Goal: Task Accomplishment & Management: Manage account settings

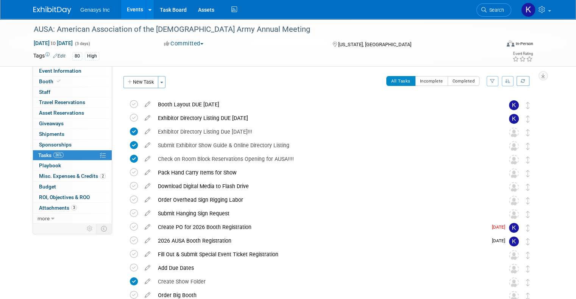
click at [514, 81] on button "button" at bounding box center [508, 81] width 12 height 10
click at [511, 81] on icon "button" at bounding box center [508, 81] width 5 height 5
click at [444, 83] on button "Incomplete" at bounding box center [431, 81] width 33 height 10
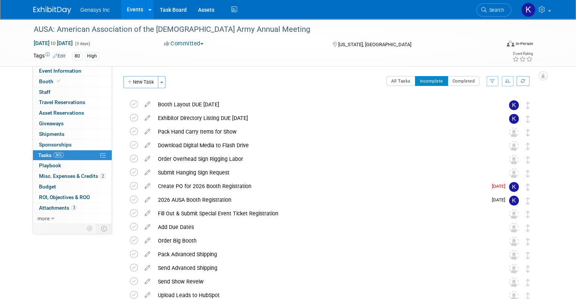
click at [142, 131] on icon at bounding box center [147, 129] width 13 height 9
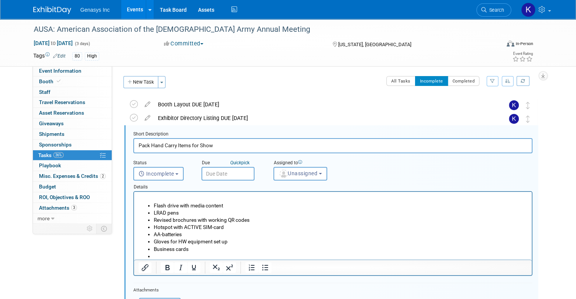
scroll to position [14, 0]
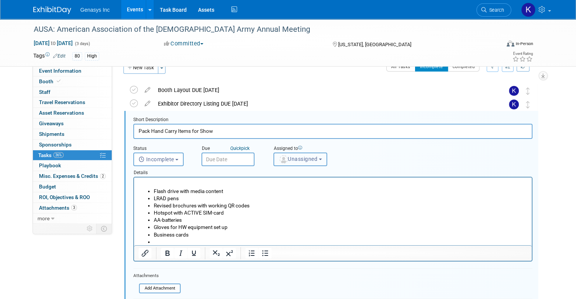
click at [293, 157] on span "Unassigned" at bounding box center [298, 159] width 39 height 6
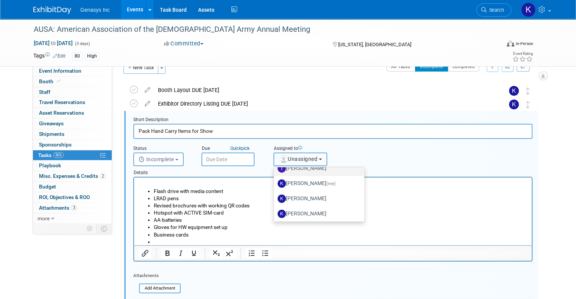
scroll to position [38, 0]
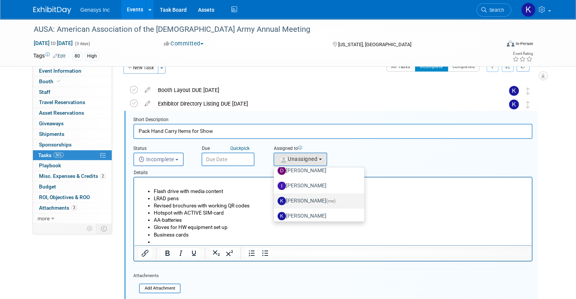
click at [296, 199] on label "[PERSON_NAME] (me)" at bounding box center [317, 201] width 79 height 12
click at [275, 199] on input "[PERSON_NAME] (me)" at bounding box center [272, 200] width 5 height 5
select select "4dbda47f-c515-4673-81c9-9889cf23750d"
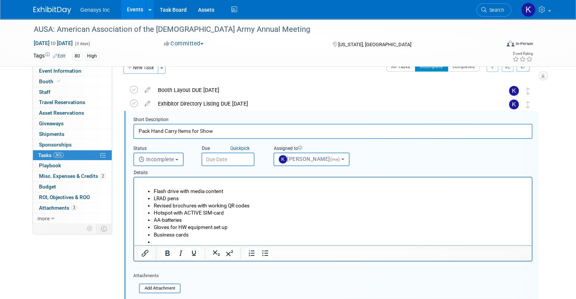
click at [206, 161] on body "Genasys Inc Events Add Event Bulk Upload Events Shareable Event Boards Recently…" at bounding box center [288, 135] width 576 height 299
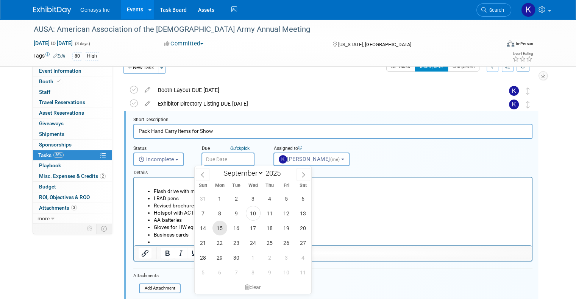
click at [221, 227] on span "15" at bounding box center [220, 228] width 15 height 15
type input "[DATE]"
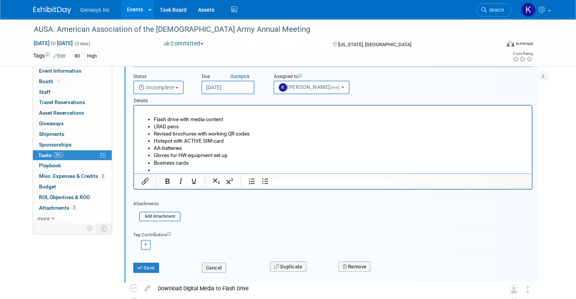
scroll to position [90, 0]
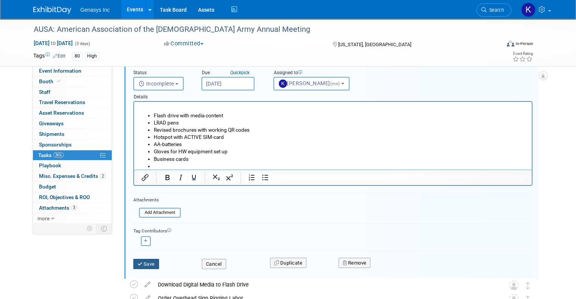
click at [138, 262] on icon "submit" at bounding box center [141, 264] width 6 height 5
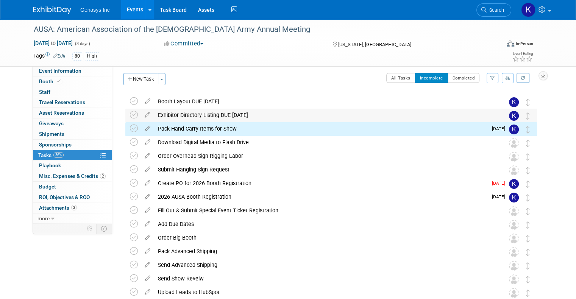
scroll to position [0, 0]
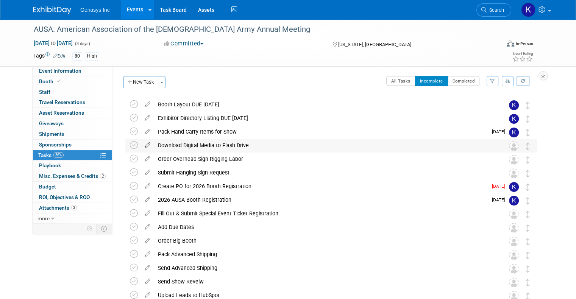
click at [141, 146] on icon at bounding box center [147, 143] width 13 height 9
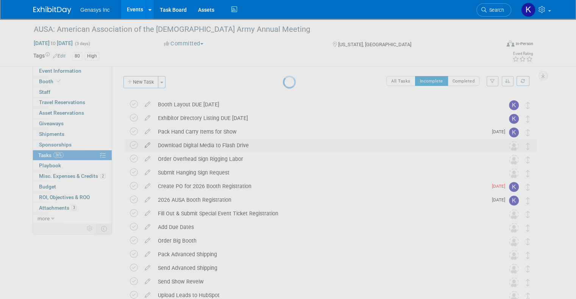
select select "8"
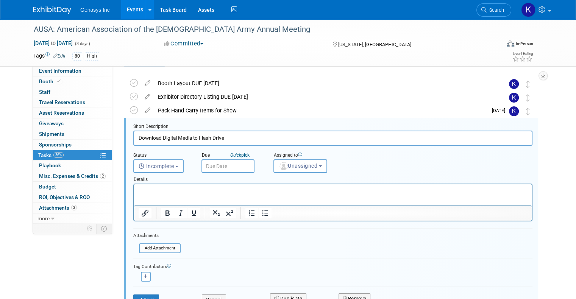
scroll to position [28, 0]
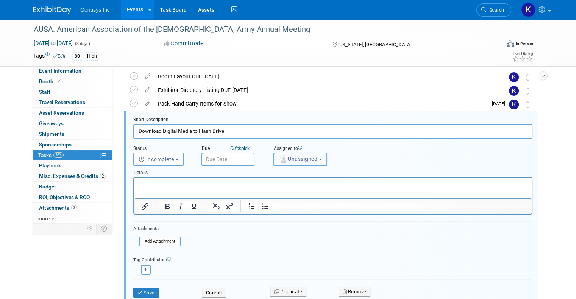
drag, startPoint x: 276, startPoint y: 155, endPoint x: 277, endPoint y: 160, distance: 4.8
click at [280, 155] on img "button" at bounding box center [284, 159] width 8 height 8
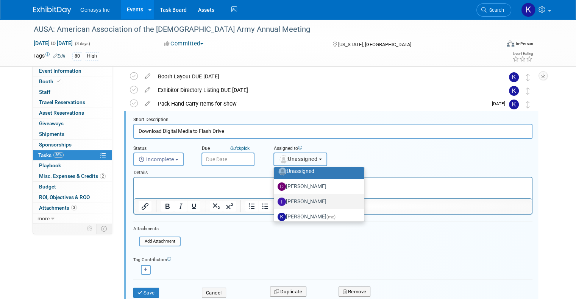
scroll to position [38, 0]
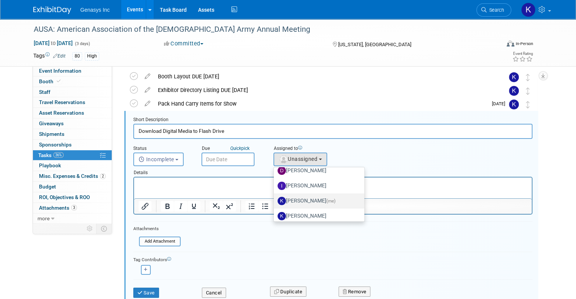
click at [290, 197] on label "[PERSON_NAME] (me)" at bounding box center [317, 201] width 79 height 12
click at [275, 198] on input "[PERSON_NAME] (me)" at bounding box center [272, 200] width 5 height 5
select select "4dbda47f-c515-4673-81c9-9889cf23750d"
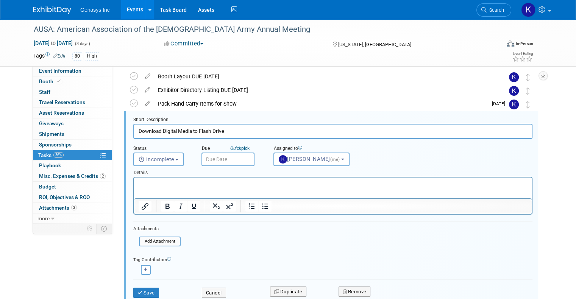
click at [214, 160] on input "text" at bounding box center [228, 160] width 53 height 14
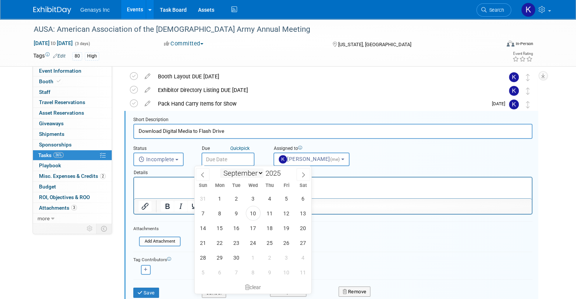
click at [255, 174] on select "January February March April May June July August September October November De…" at bounding box center [242, 173] width 44 height 9
select select "9"
click at [220, 169] on select "January February March April May June July August September October November De…" at bounding box center [242, 173] width 44 height 9
click at [220, 213] on span "6" at bounding box center [220, 213] width 15 height 15
type input "[DATE]"
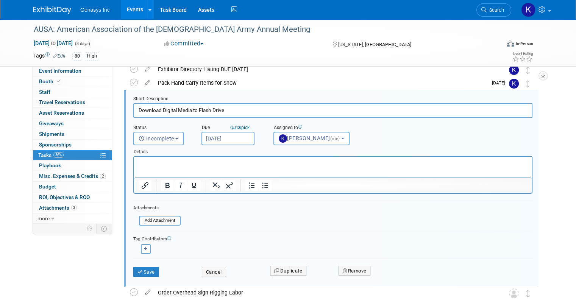
scroll to position [66, 0]
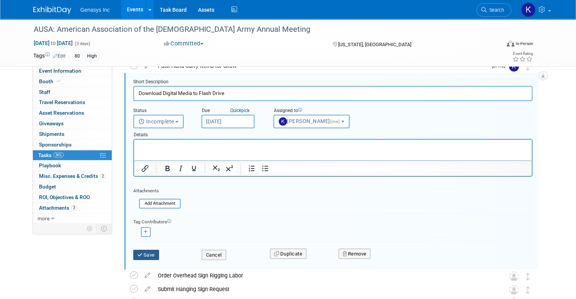
click at [138, 253] on icon "submit" at bounding box center [141, 255] width 6 height 5
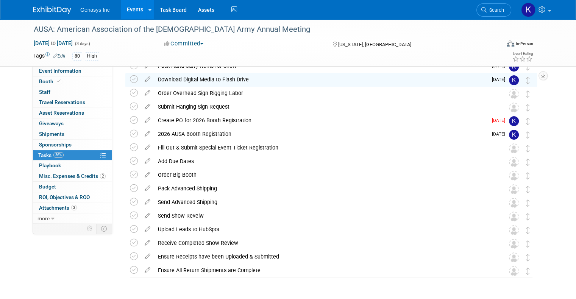
click at [141, 92] on icon at bounding box center [147, 91] width 13 height 9
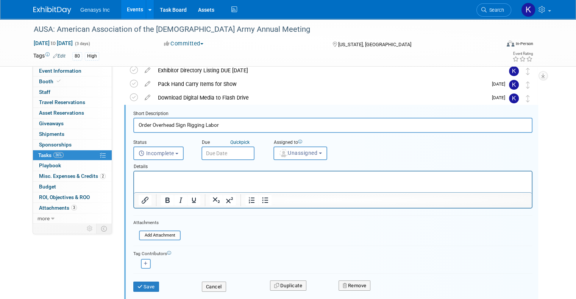
scroll to position [42, 0]
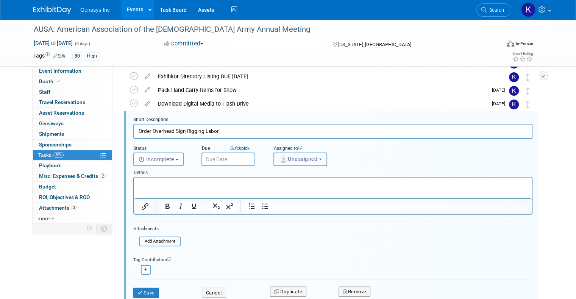
click at [280, 158] on img "button" at bounding box center [284, 159] width 8 height 8
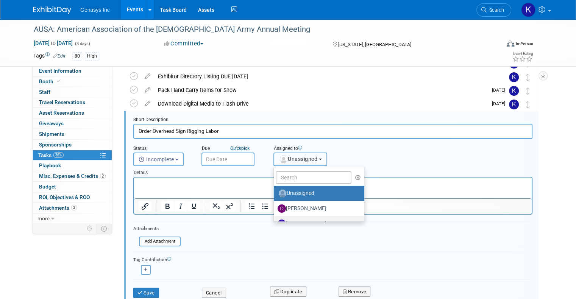
scroll to position [38, 0]
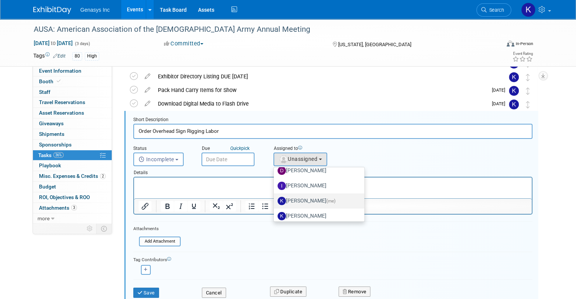
click at [308, 200] on label "[PERSON_NAME] (me)" at bounding box center [317, 201] width 79 height 12
click at [275, 200] on input "[PERSON_NAME] (me)" at bounding box center [272, 200] width 5 height 5
select select "4dbda47f-c515-4673-81c9-9889cf23750d"
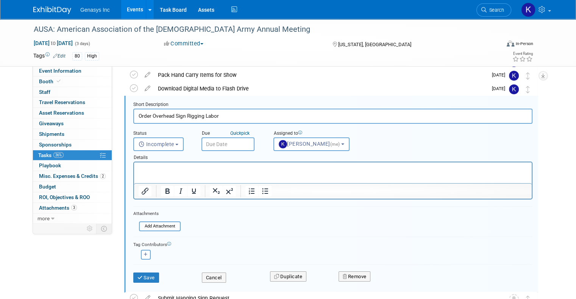
scroll to position [80, 0]
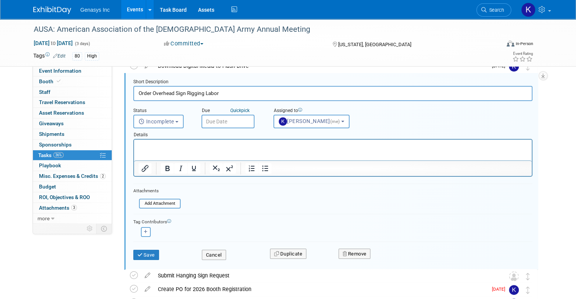
click at [224, 119] on input "text" at bounding box center [228, 122] width 53 height 14
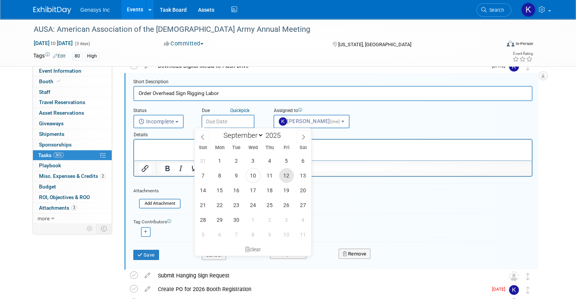
click at [283, 175] on span "12" at bounding box center [286, 175] width 15 height 15
type input "[DATE]"
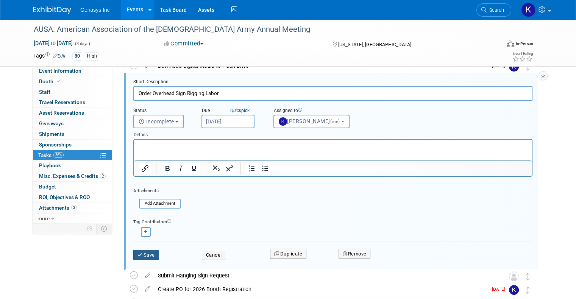
click at [144, 257] on button "Save" at bounding box center [146, 255] width 26 height 11
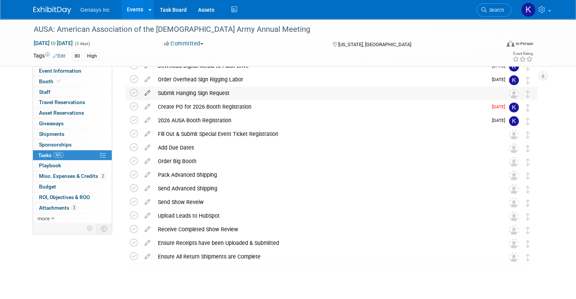
click at [141, 92] on icon at bounding box center [147, 91] width 13 height 9
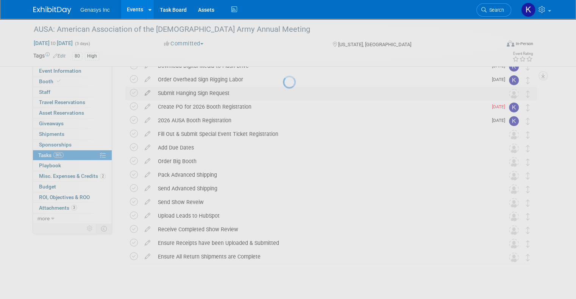
select select "8"
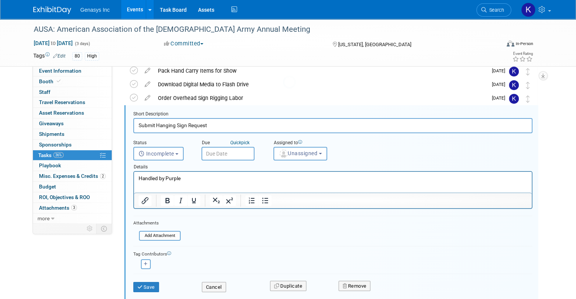
scroll to position [55, 0]
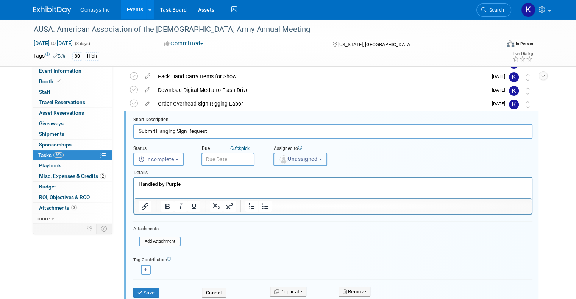
click at [285, 157] on span "Unassigned" at bounding box center [298, 159] width 39 height 6
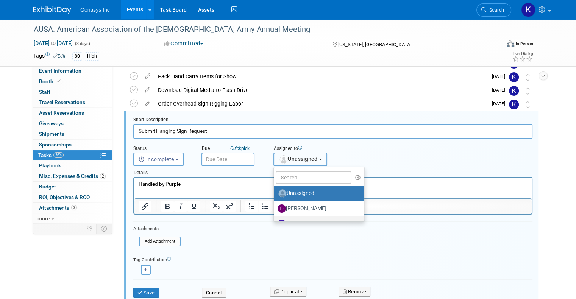
scroll to position [38, 0]
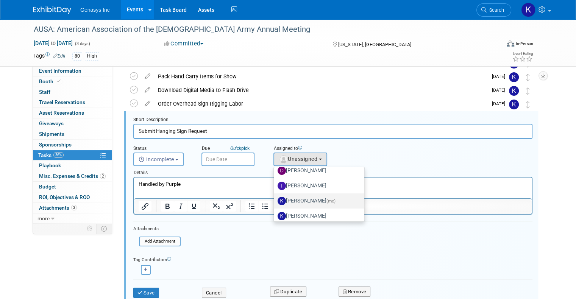
click at [294, 199] on label "[PERSON_NAME] (me)" at bounding box center [317, 201] width 79 height 12
click at [275, 199] on input "[PERSON_NAME] (me)" at bounding box center [272, 200] width 5 height 5
select select "4dbda47f-c515-4673-81c9-9889cf23750d"
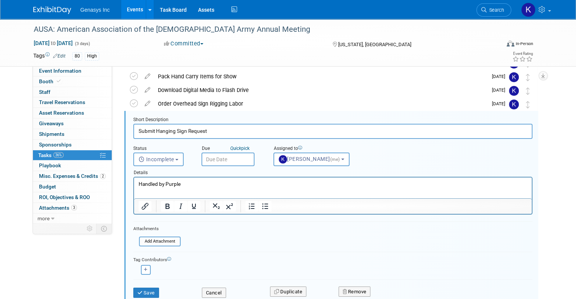
click at [214, 161] on input "text" at bounding box center [228, 160] width 53 height 14
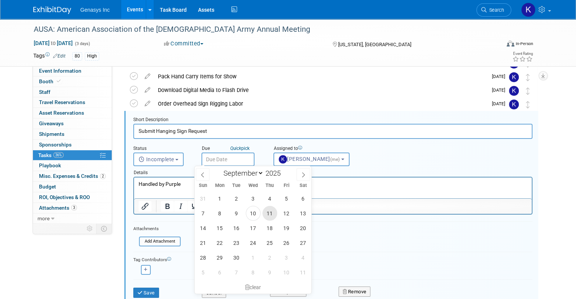
click at [272, 214] on span "11" at bounding box center [270, 213] width 15 height 15
type input "[DATE]"
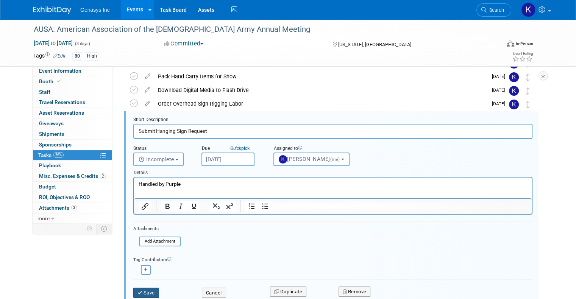
click at [138, 291] on icon "submit" at bounding box center [141, 293] width 6 height 5
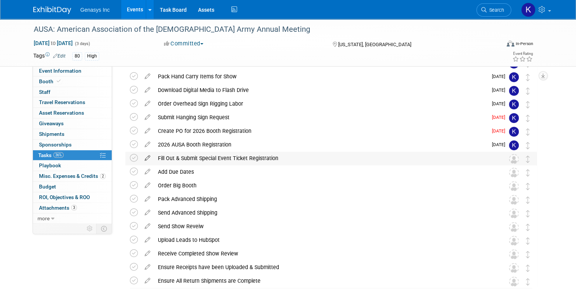
click at [141, 156] on icon at bounding box center [147, 156] width 13 height 9
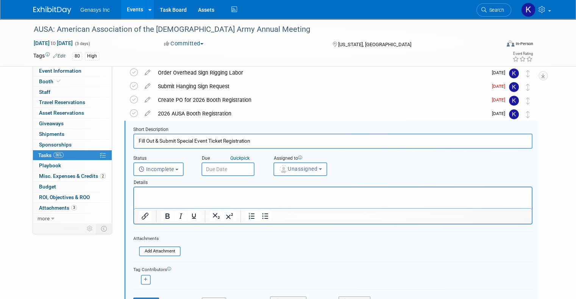
scroll to position [96, 0]
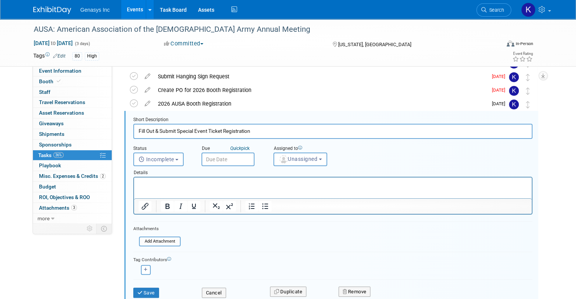
click at [227, 158] on input "text" at bounding box center [228, 160] width 53 height 14
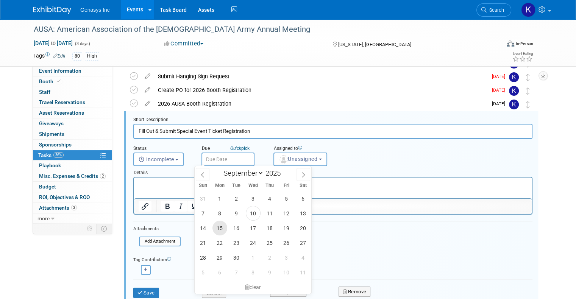
click at [217, 226] on span "15" at bounding box center [220, 228] width 15 height 15
type input "[DATE]"
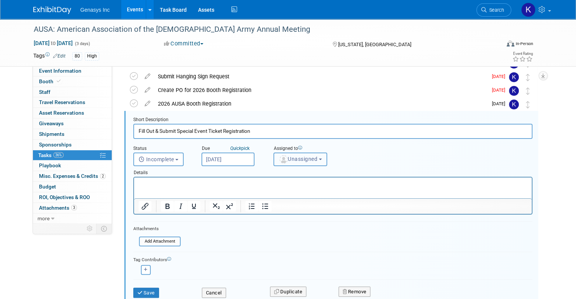
click at [280, 162] on img "button" at bounding box center [284, 159] width 8 height 8
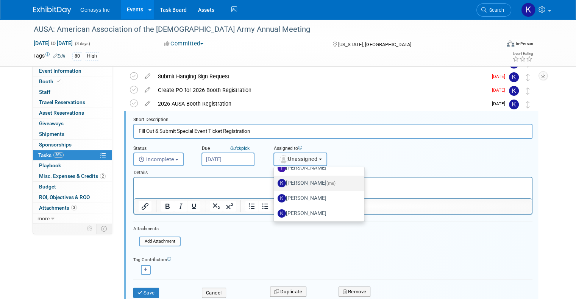
scroll to position [38, 0]
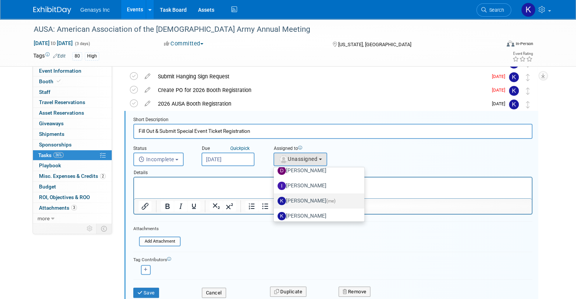
click at [301, 200] on label "[PERSON_NAME] (me)" at bounding box center [317, 201] width 79 height 12
click at [275, 200] on input "[PERSON_NAME] (me)" at bounding box center [272, 200] width 5 height 5
select select "4dbda47f-c515-4673-81c9-9889cf23750d"
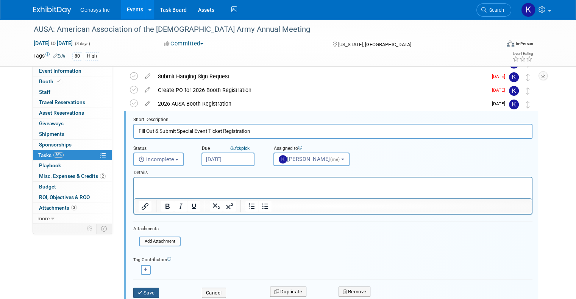
click at [142, 292] on button "Save" at bounding box center [146, 293] width 26 height 11
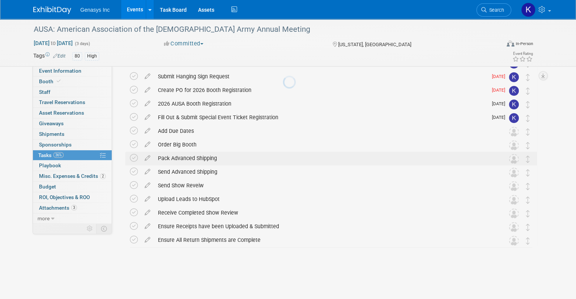
scroll to position [90, 0]
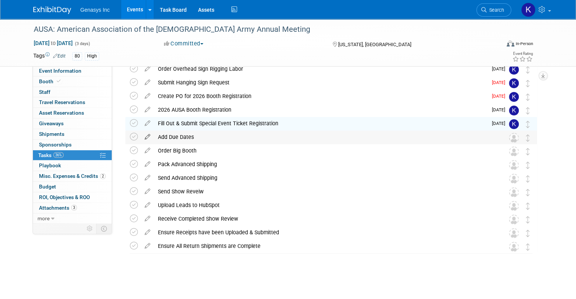
click at [141, 137] on icon at bounding box center [147, 135] width 13 height 9
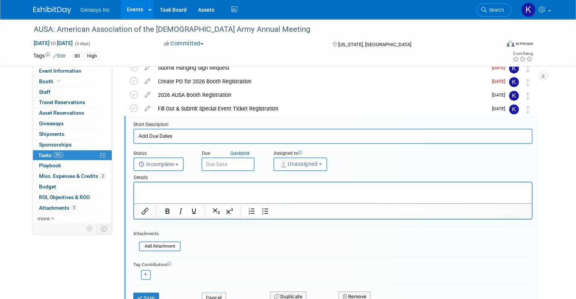
scroll to position [110, 0]
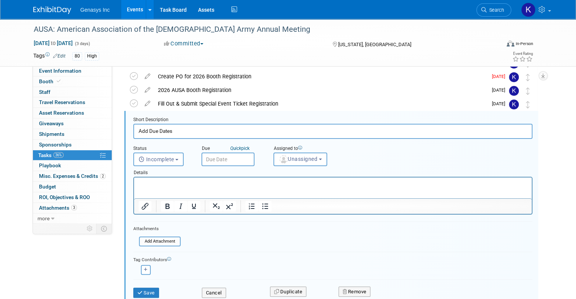
click at [227, 156] on input "text" at bounding box center [228, 160] width 53 height 14
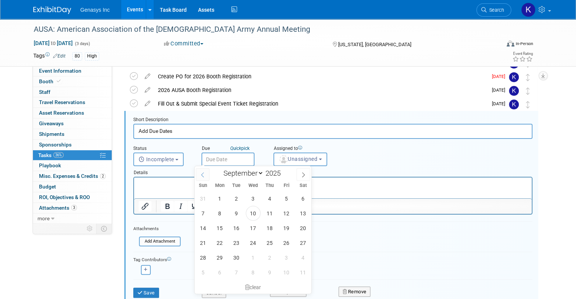
click at [204, 172] on icon at bounding box center [202, 174] width 5 height 5
select select "7"
click at [285, 227] on span "15" at bounding box center [286, 228] width 15 height 15
type input "[DATE]"
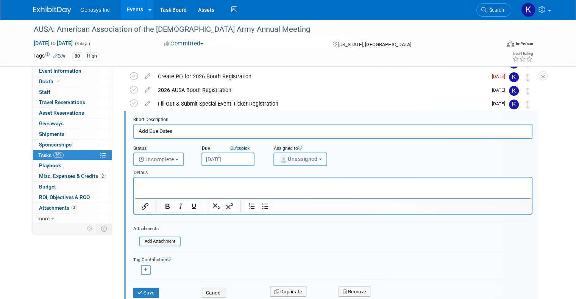
click at [304, 156] on span "Unassigned" at bounding box center [298, 159] width 39 height 6
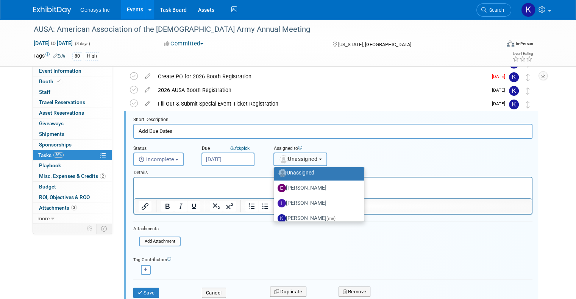
scroll to position [38, 0]
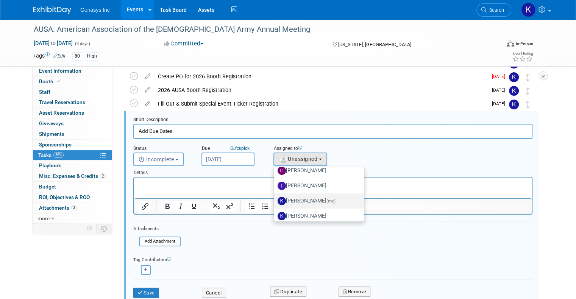
click at [305, 197] on label "[PERSON_NAME] (me)" at bounding box center [317, 201] width 79 height 12
click at [275, 198] on input "[PERSON_NAME] (me)" at bounding box center [272, 200] width 5 height 5
select select "4dbda47f-c515-4673-81c9-9889cf23750d"
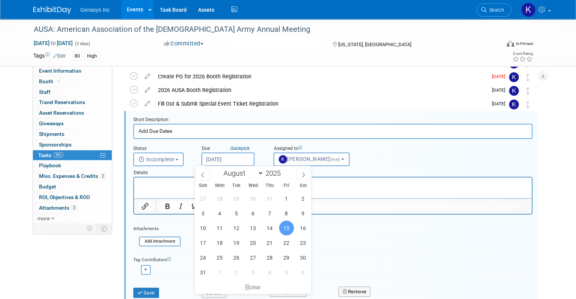
click at [214, 156] on input "[DATE]" at bounding box center [228, 160] width 53 height 14
click at [197, 172] on span at bounding box center [203, 174] width 14 height 13
select select "6"
click at [237, 229] on span "15" at bounding box center [236, 228] width 15 height 15
type input "[DATE]"
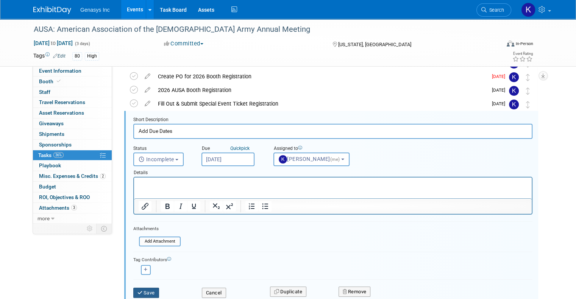
click at [139, 290] on button "Save" at bounding box center [146, 293] width 26 height 11
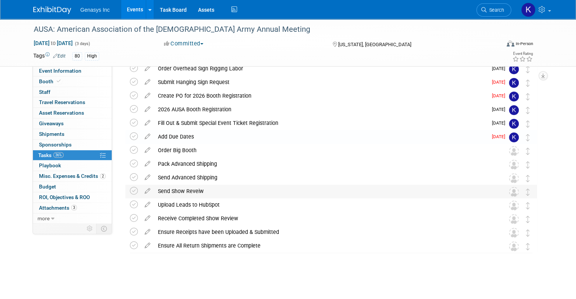
scroll to position [90, 0]
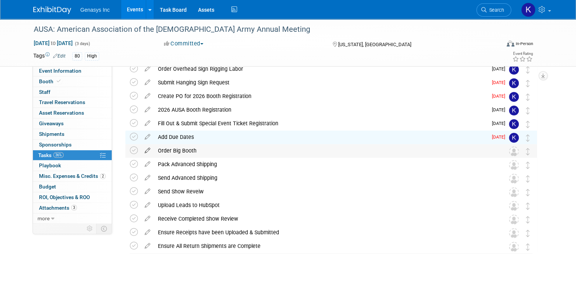
click at [141, 150] on icon at bounding box center [147, 148] width 13 height 9
select select "8"
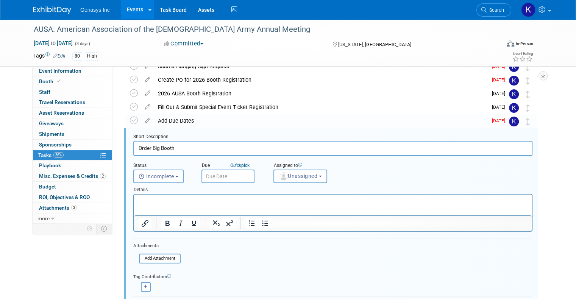
scroll to position [124, 0]
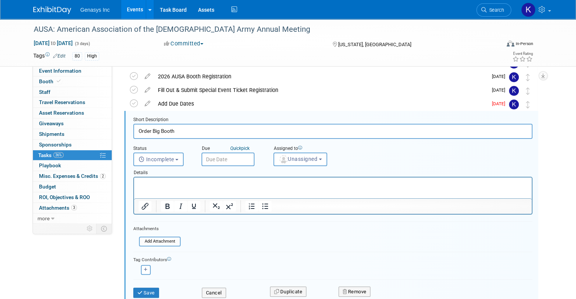
click at [229, 160] on input "text" at bounding box center [228, 160] width 53 height 14
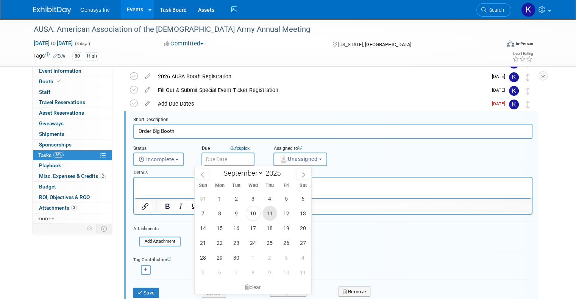
click at [270, 214] on span "11" at bounding box center [270, 213] width 15 height 15
type input "[DATE]"
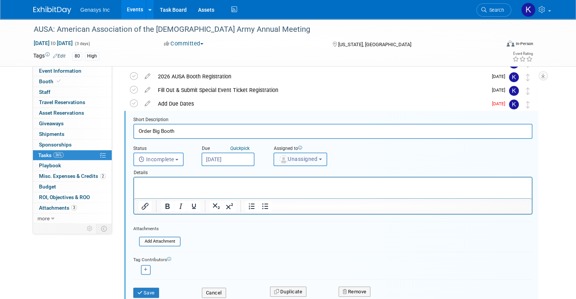
click at [291, 157] on span "Unassigned" at bounding box center [298, 159] width 39 height 6
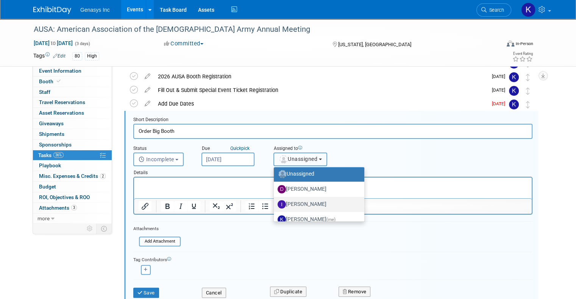
scroll to position [38, 0]
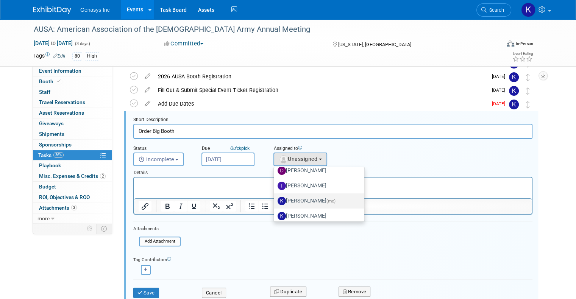
click at [293, 198] on label "[PERSON_NAME] (me)" at bounding box center [317, 201] width 79 height 12
click at [275, 198] on input "[PERSON_NAME] (me)" at bounding box center [272, 200] width 5 height 5
select select "4dbda47f-c515-4673-81c9-9889cf23750d"
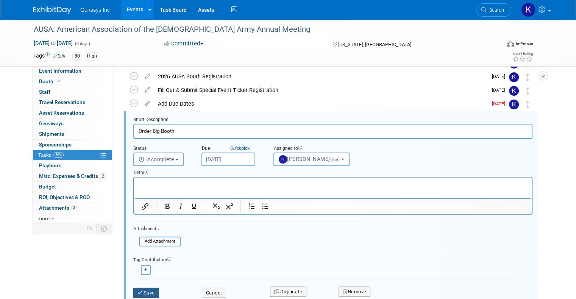
click at [138, 289] on button "Save" at bounding box center [146, 293] width 26 height 11
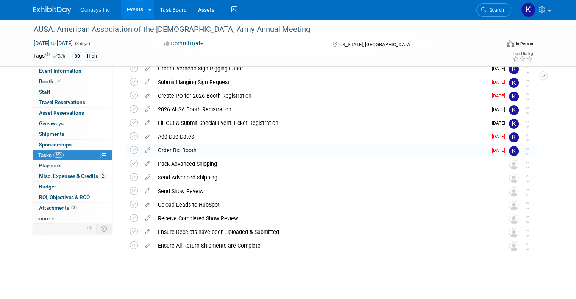
scroll to position [90, 0]
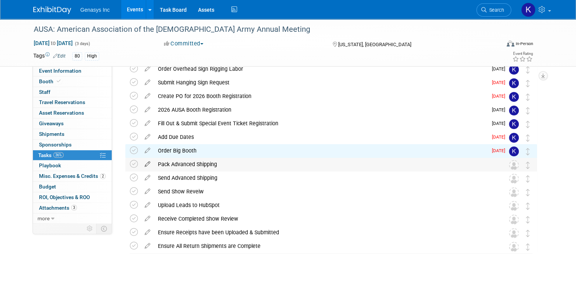
click at [141, 164] on icon at bounding box center [147, 162] width 13 height 9
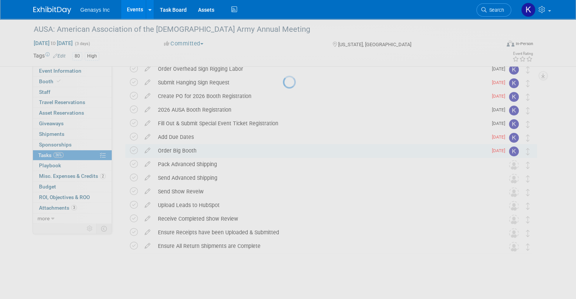
select select "8"
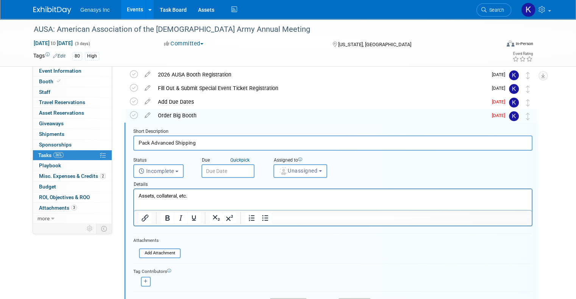
scroll to position [137, 0]
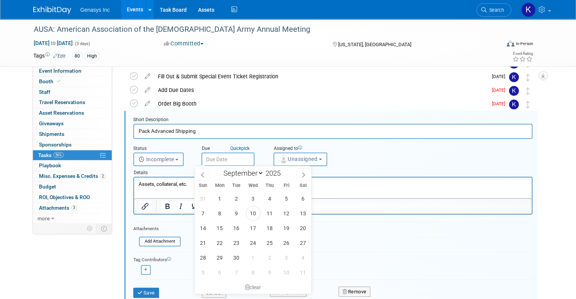
click at [208, 156] on input "text" at bounding box center [228, 160] width 53 height 14
click at [220, 227] on span "15" at bounding box center [220, 228] width 15 height 15
type input "[DATE]"
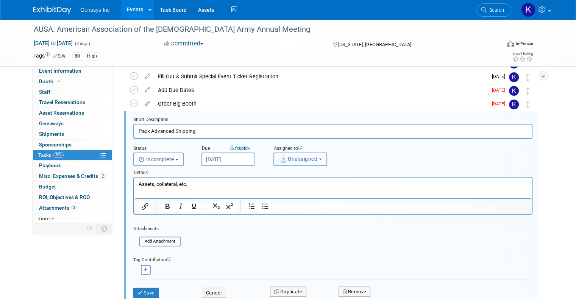
click at [284, 156] on span "Unassigned" at bounding box center [298, 159] width 39 height 6
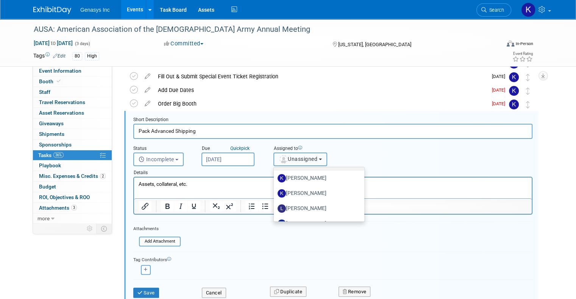
scroll to position [38, 0]
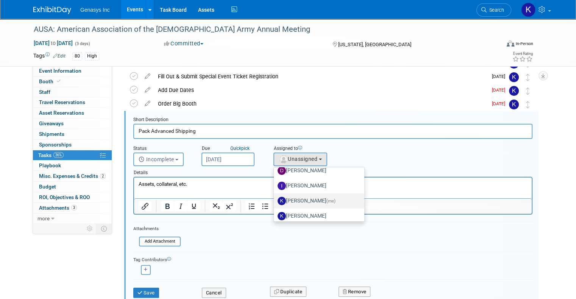
click at [305, 197] on label "[PERSON_NAME] (me)" at bounding box center [317, 201] width 79 height 12
click at [275, 198] on input "[PERSON_NAME] (me)" at bounding box center [272, 200] width 5 height 5
select select "4dbda47f-c515-4673-81c9-9889cf23750d"
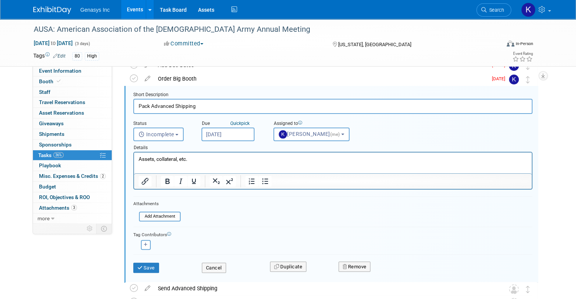
scroll to position [175, 0]
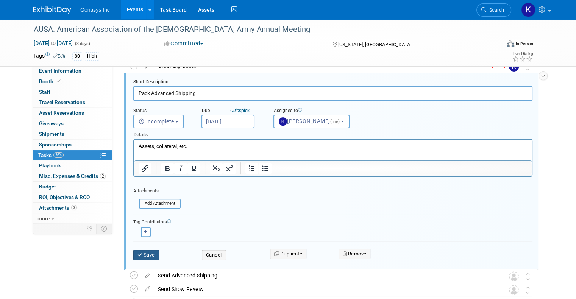
click at [138, 254] on icon "submit" at bounding box center [141, 255] width 6 height 5
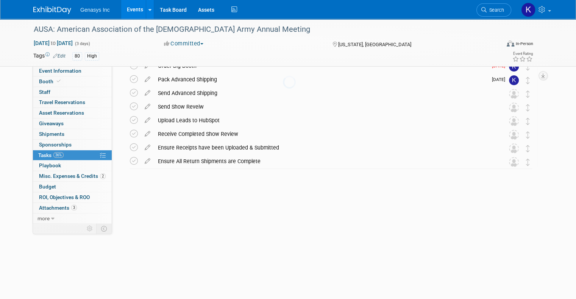
scroll to position [90, 0]
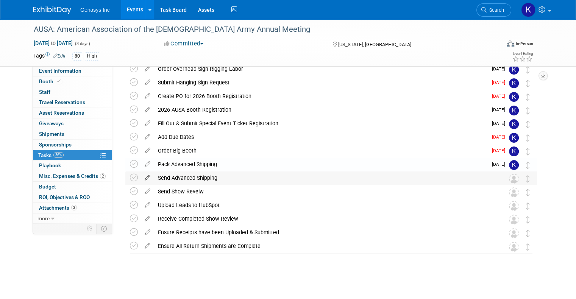
click at [141, 176] on icon at bounding box center [147, 176] width 13 height 9
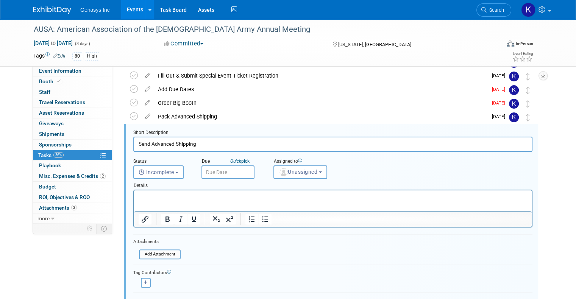
scroll to position [151, 0]
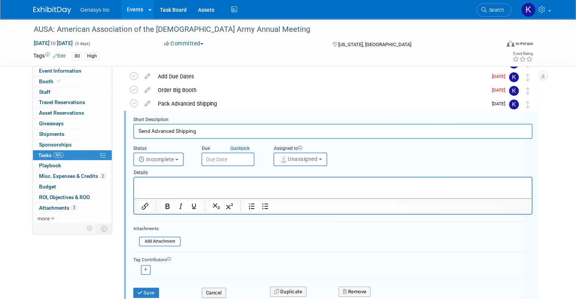
click at [223, 154] on input "text" at bounding box center [228, 160] width 53 height 14
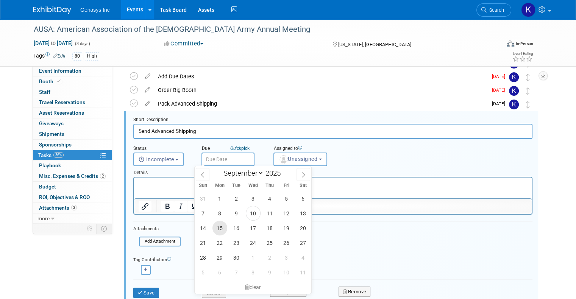
click at [221, 226] on span "15" at bounding box center [220, 228] width 15 height 15
type input "[DATE]"
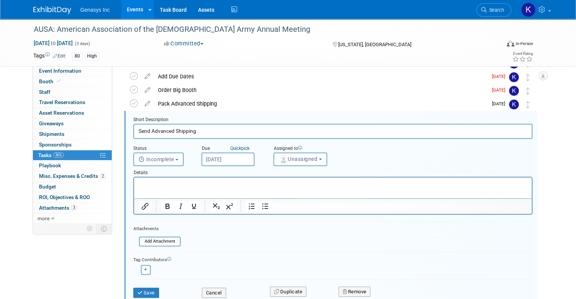
click at [286, 150] on div "Assigned to" at bounding box center [319, 149] width 91 height 7
click at [286, 159] on span "Unassigned" at bounding box center [298, 159] width 39 height 6
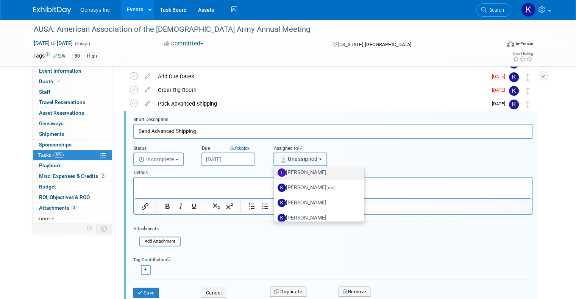
scroll to position [38, 0]
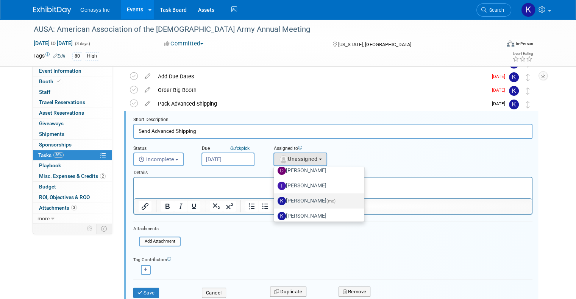
click at [302, 197] on label "[PERSON_NAME] (me)" at bounding box center [317, 201] width 79 height 12
click at [275, 198] on input "[PERSON_NAME] (me)" at bounding box center [272, 200] width 5 height 5
select select "4dbda47f-c515-4673-81c9-9889cf23750d"
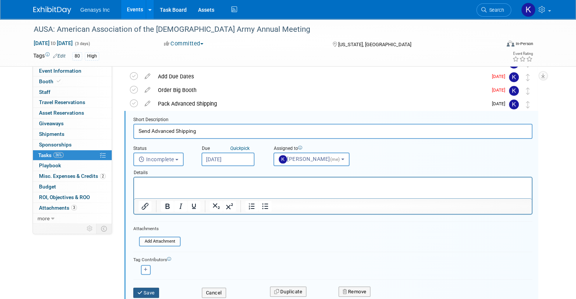
click at [141, 293] on button "Save" at bounding box center [146, 293] width 26 height 11
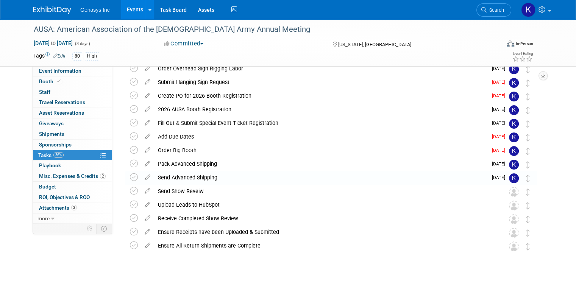
scroll to position [90, 0]
click at [141, 192] on icon at bounding box center [147, 189] width 13 height 9
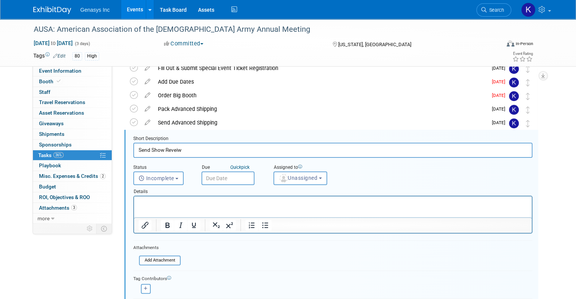
scroll to position [164, 0]
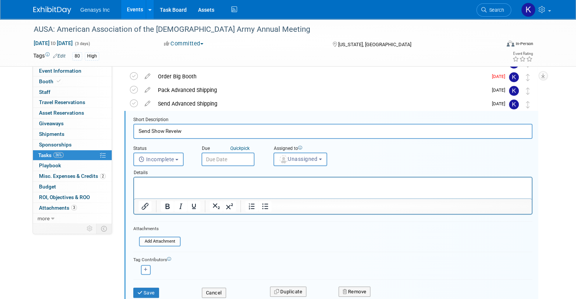
click at [219, 158] on input "text" at bounding box center [228, 160] width 53 height 14
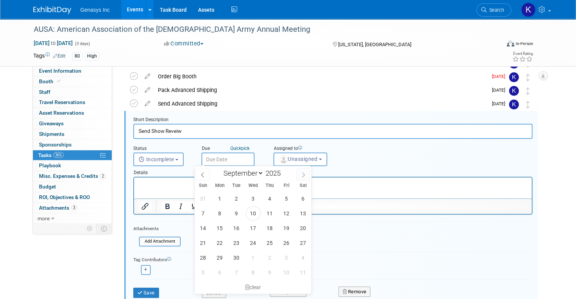
click at [305, 172] on icon at bounding box center [303, 174] width 5 height 5
select select "9"
click at [220, 257] on span "27" at bounding box center [220, 257] width 15 height 15
type input "[DATE]"
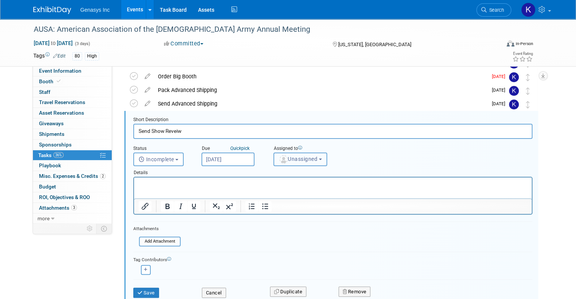
click at [299, 156] on span "Unassigned" at bounding box center [298, 159] width 39 height 6
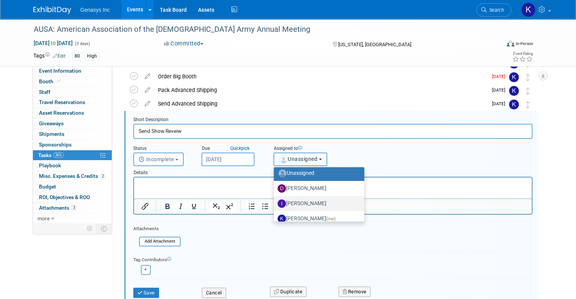
scroll to position [38, 0]
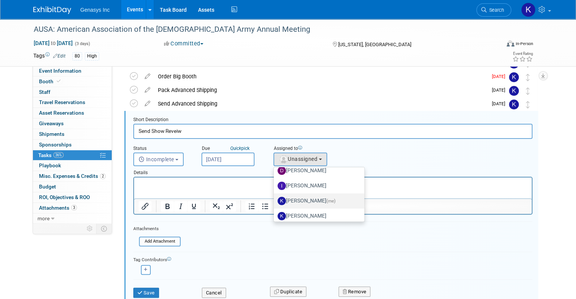
click at [299, 201] on label "[PERSON_NAME] (me)" at bounding box center [317, 201] width 79 height 12
click at [275, 201] on input "[PERSON_NAME] (me)" at bounding box center [272, 200] width 5 height 5
select select "4dbda47f-c515-4673-81c9-9889cf23750d"
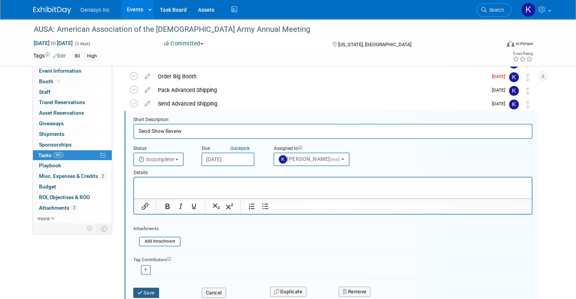
click at [141, 289] on button "Save" at bounding box center [146, 293] width 26 height 11
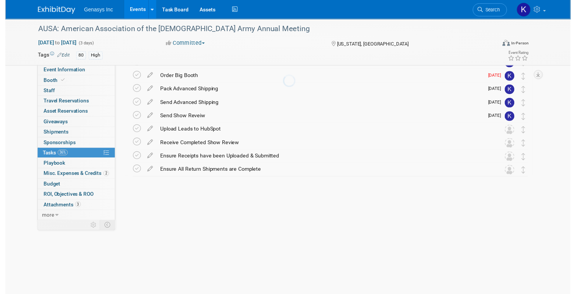
scroll to position [90, 0]
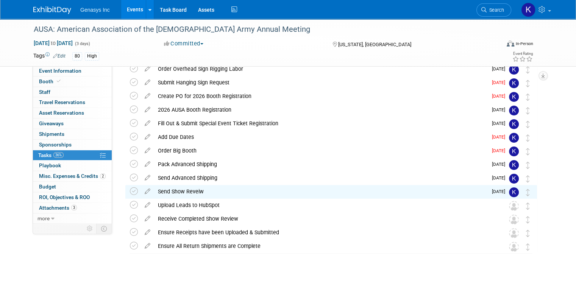
click at [141, 205] on icon at bounding box center [147, 203] width 13 height 9
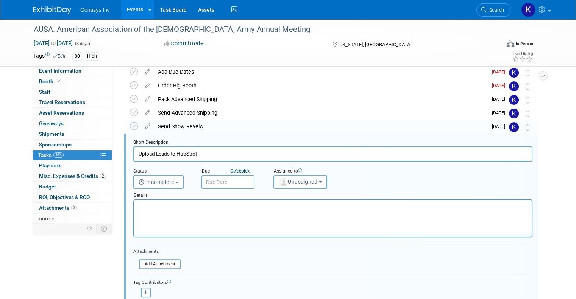
scroll to position [178, 0]
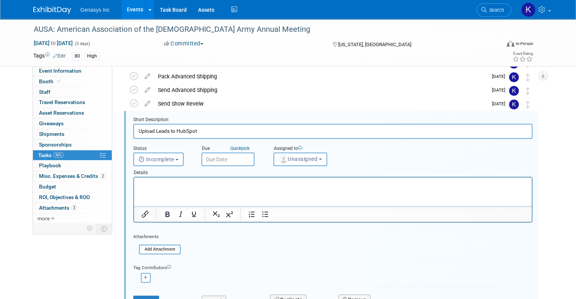
click at [217, 158] on input "text" at bounding box center [228, 160] width 53 height 14
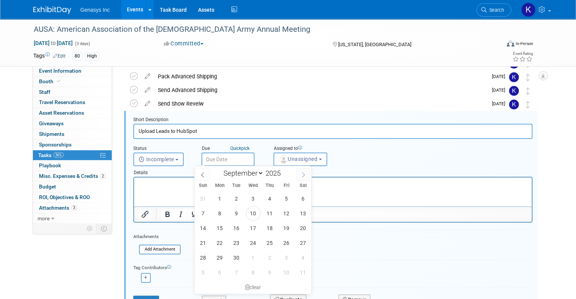
click at [303, 172] on icon at bounding box center [303, 174] width 5 height 5
select select "9"
click at [285, 228] on span "17" at bounding box center [286, 228] width 15 height 15
type input "[DATE]"
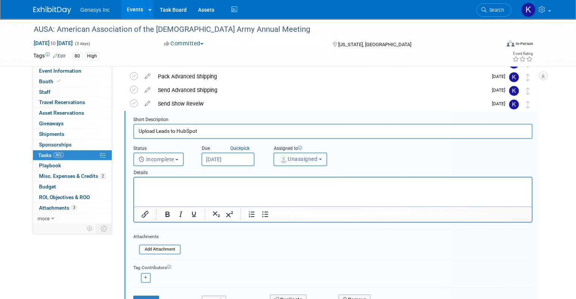
click at [289, 160] on span "Unassigned" at bounding box center [298, 159] width 39 height 6
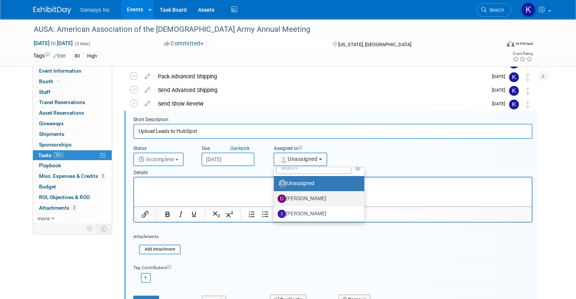
scroll to position [38, 0]
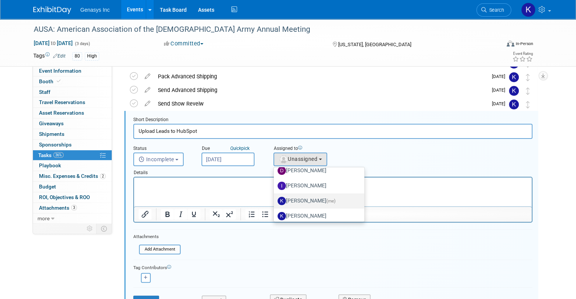
drag, startPoint x: 298, startPoint y: 196, endPoint x: 155, endPoint y: 27, distance: 222.1
click at [298, 196] on label "[PERSON_NAME] (me)" at bounding box center [317, 201] width 79 height 12
click at [275, 198] on input "[PERSON_NAME] (me)" at bounding box center [272, 200] width 5 height 5
select select "4dbda47f-c515-4673-81c9-9889cf23750d"
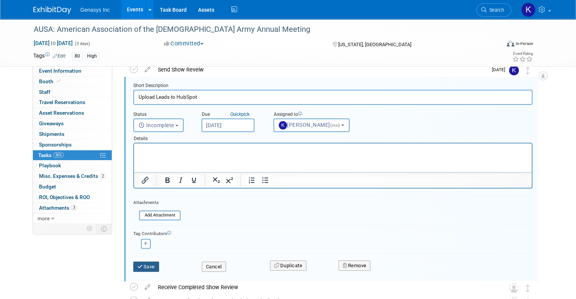
scroll to position [216, 0]
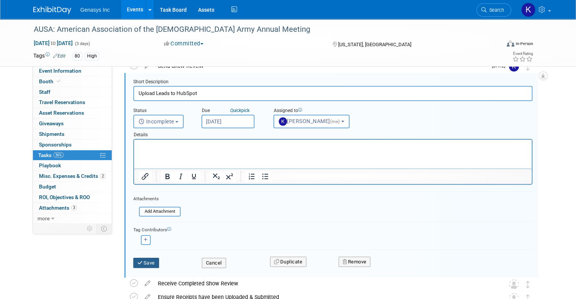
click at [150, 261] on button "Save" at bounding box center [146, 263] width 26 height 11
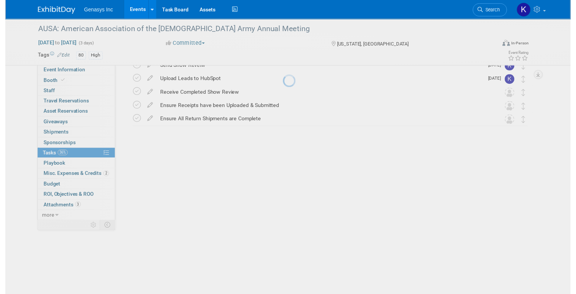
scroll to position [90, 0]
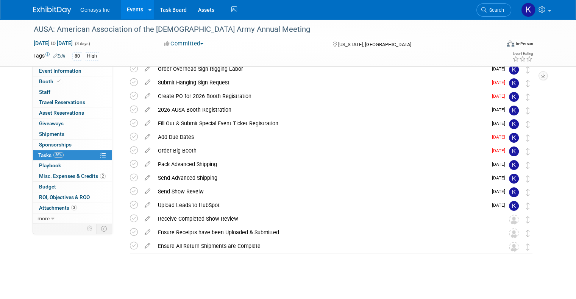
click at [141, 217] on icon at bounding box center [147, 217] width 13 height 9
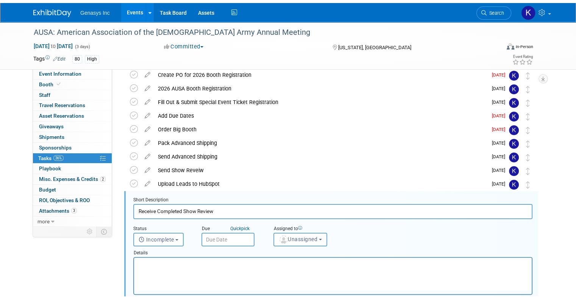
scroll to position [192, 0]
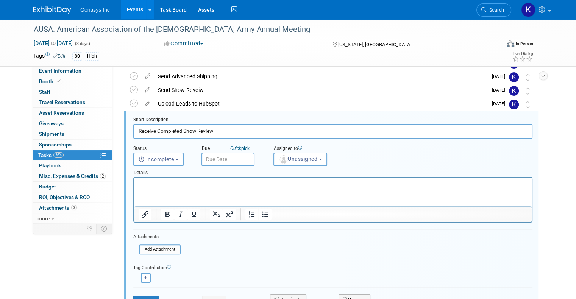
drag, startPoint x: 195, startPoint y: 153, endPoint x: 201, endPoint y: 153, distance: 6.1
click at [202, 153] on input "text" at bounding box center [228, 160] width 53 height 14
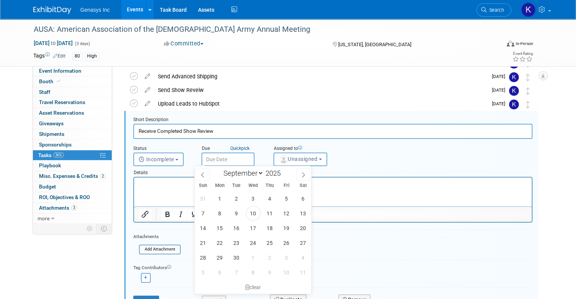
click at [205, 153] on input "text" at bounding box center [228, 160] width 53 height 14
click at [299, 175] on span at bounding box center [304, 174] width 14 height 13
click at [306, 175] on icon at bounding box center [303, 174] width 5 height 5
select select "10"
click at [220, 214] on span "3" at bounding box center [220, 213] width 15 height 15
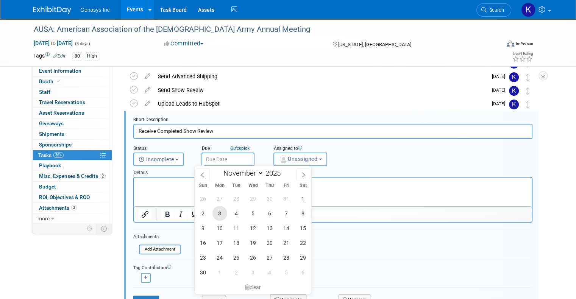
type input "[DATE]"
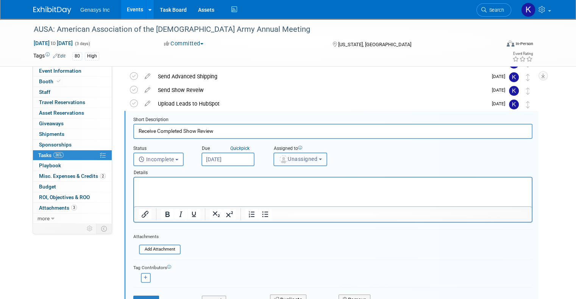
click at [294, 158] on span "Unassigned" at bounding box center [298, 159] width 39 height 6
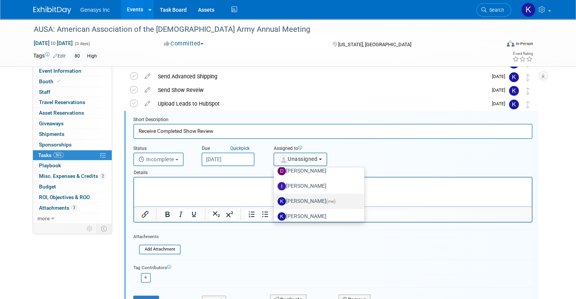
scroll to position [38, 0]
click at [301, 199] on label "[PERSON_NAME] (me)" at bounding box center [317, 201] width 79 height 12
click at [275, 199] on input "[PERSON_NAME] (me)" at bounding box center [272, 200] width 5 height 5
select select "4dbda47f-c515-4673-81c9-9889cf23750d"
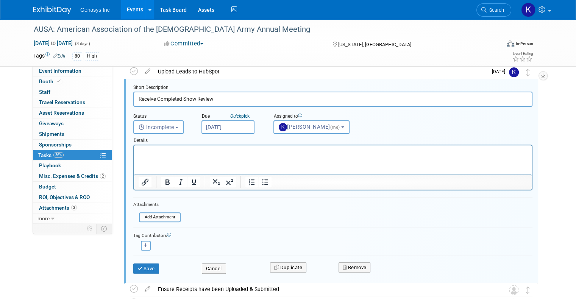
scroll to position [268, 0]
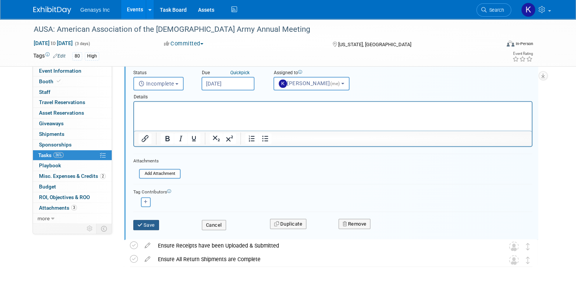
click at [137, 224] on button "Save" at bounding box center [146, 225] width 26 height 11
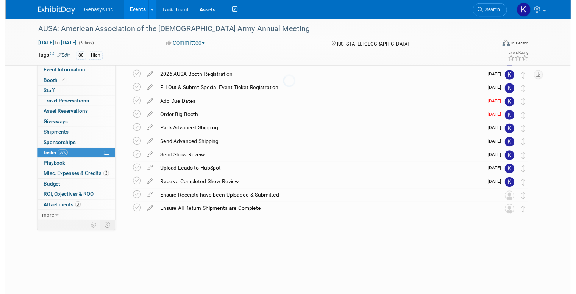
scroll to position [90, 0]
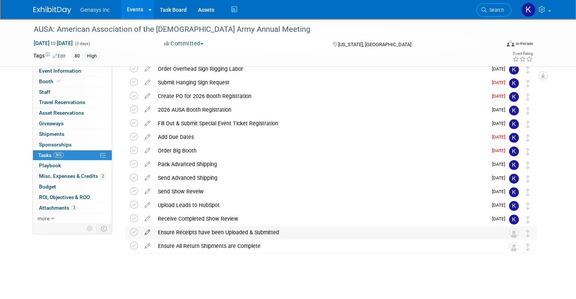
click at [141, 231] on icon at bounding box center [147, 230] width 13 height 9
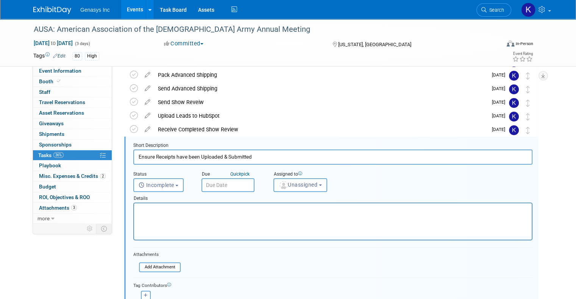
scroll to position [205, 0]
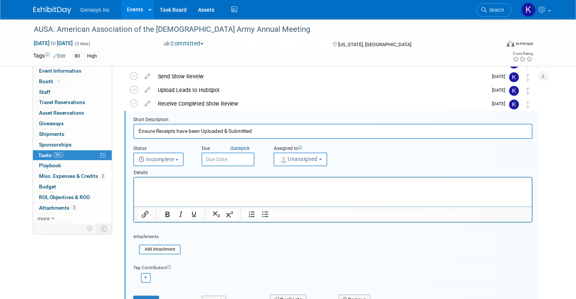
click at [215, 159] on input "text" at bounding box center [228, 160] width 53 height 14
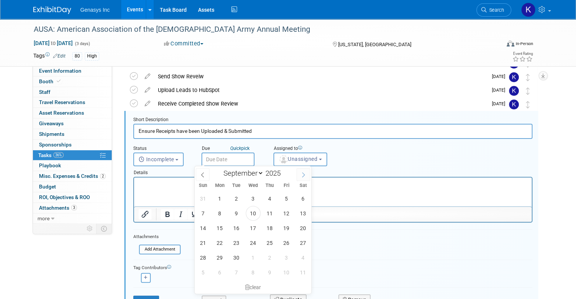
click at [303, 173] on icon at bounding box center [303, 174] width 5 height 5
select select "9"
click at [238, 257] on span "28" at bounding box center [236, 257] width 15 height 15
type input "[DATE]"
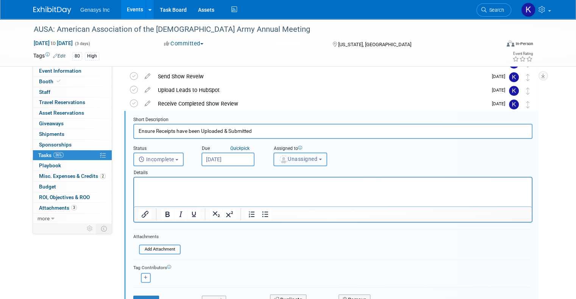
click at [295, 163] on button "Unassigned" at bounding box center [301, 160] width 54 height 14
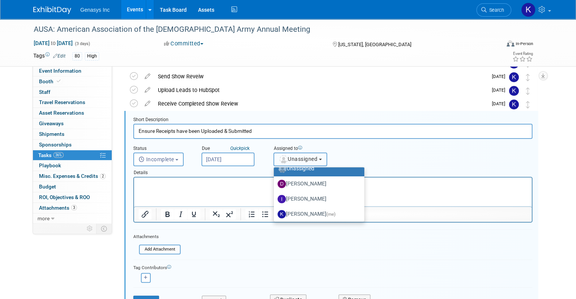
scroll to position [38, 0]
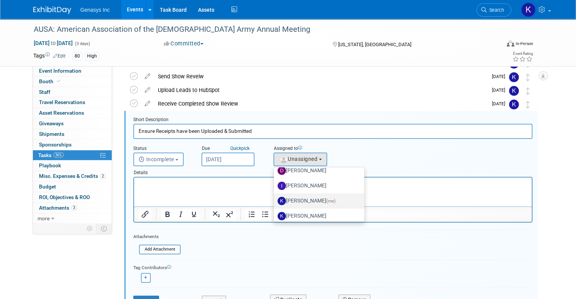
drag, startPoint x: 296, startPoint y: 200, endPoint x: 147, endPoint y: 27, distance: 228.1
click at [296, 200] on label "[PERSON_NAME] (me)" at bounding box center [317, 201] width 79 height 12
click at [275, 200] on input "[PERSON_NAME] (me)" at bounding box center [272, 200] width 5 height 5
select select "4dbda47f-c515-4673-81c9-9889cf23750d"
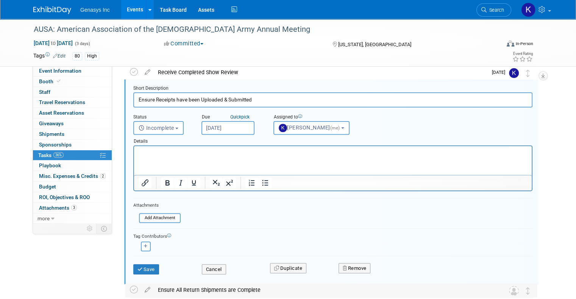
scroll to position [281, 0]
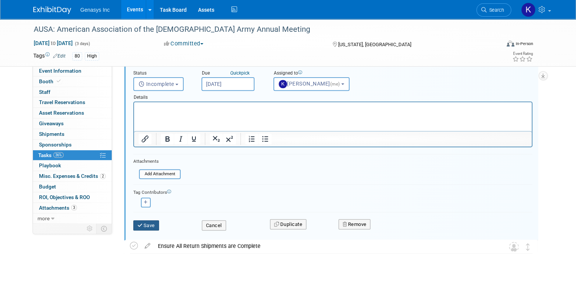
click at [139, 225] on button "Save" at bounding box center [146, 226] width 26 height 11
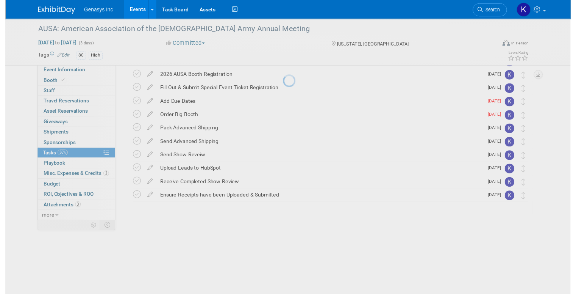
scroll to position [90, 0]
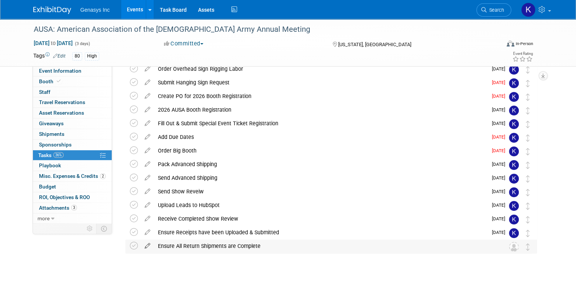
click at [141, 249] on link at bounding box center [147, 246] width 13 height 7
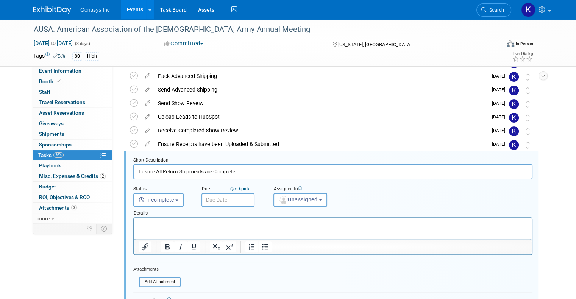
scroll to position [219, 0]
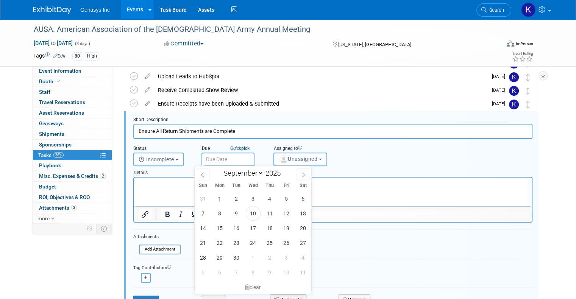
click at [303, 172] on icon at bounding box center [303, 174] width 5 height 5
select select "10"
click at [219, 211] on span "3" at bounding box center [220, 213] width 15 height 15
type input "[DATE]"
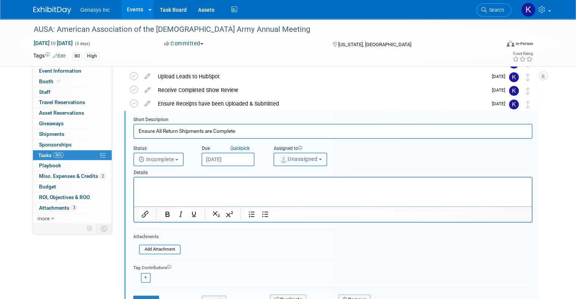
click at [302, 160] on span "Unassigned" at bounding box center [298, 159] width 39 height 6
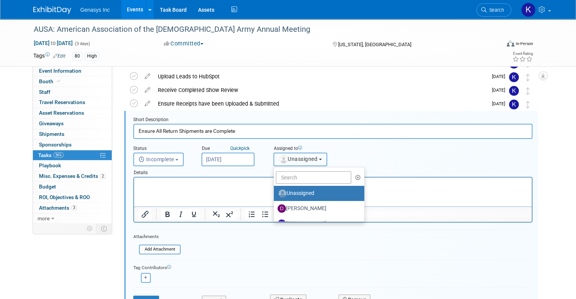
scroll to position [38, 0]
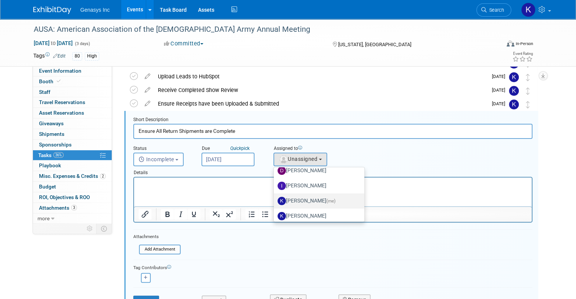
click at [301, 196] on label "[PERSON_NAME] (me)" at bounding box center [317, 201] width 79 height 12
click at [275, 198] on input "[PERSON_NAME] (me)" at bounding box center [272, 200] width 5 height 5
select select "4dbda47f-c515-4673-81c9-9889cf23750d"
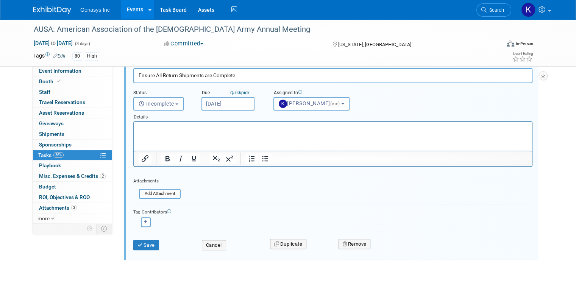
scroll to position [281, 0]
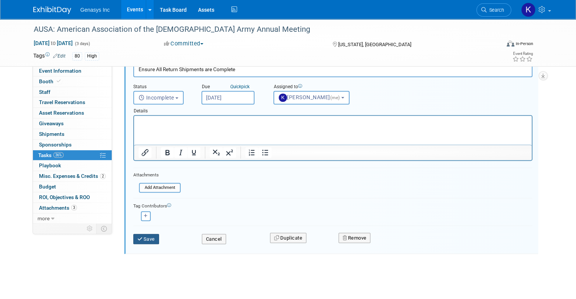
click at [138, 237] on button "Save" at bounding box center [146, 239] width 26 height 11
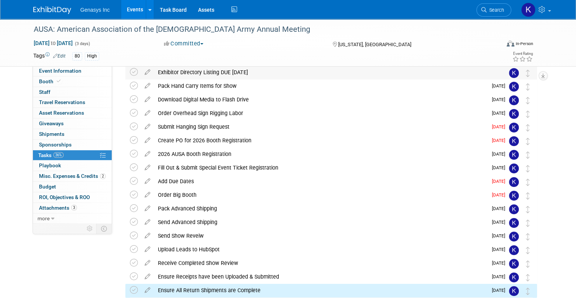
scroll to position [0, 0]
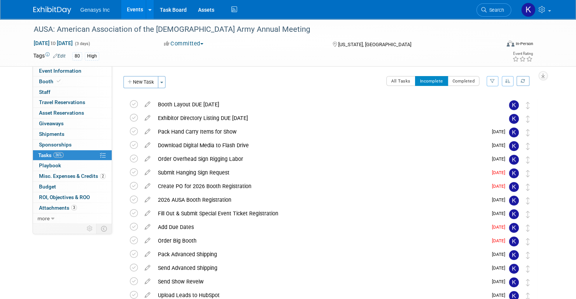
click at [514, 80] on button "button" at bounding box center [508, 81] width 12 height 10
click at [491, 114] on link "By Due Date" at bounding box center [486, 116] width 54 height 11
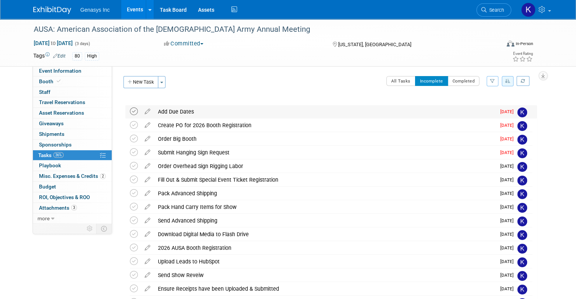
click at [130, 110] on icon at bounding box center [134, 112] width 8 height 8
